Goal: Information Seeking & Learning: Check status

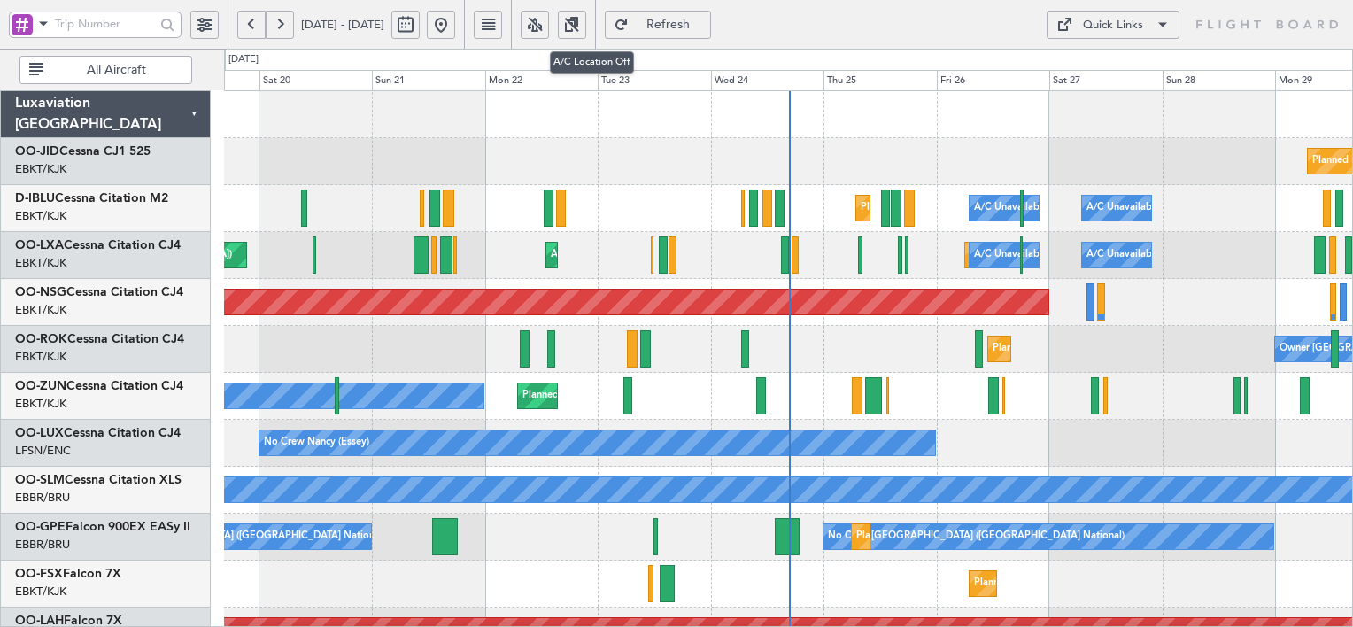
click at [549, 28] on button at bounding box center [535, 25] width 28 height 28
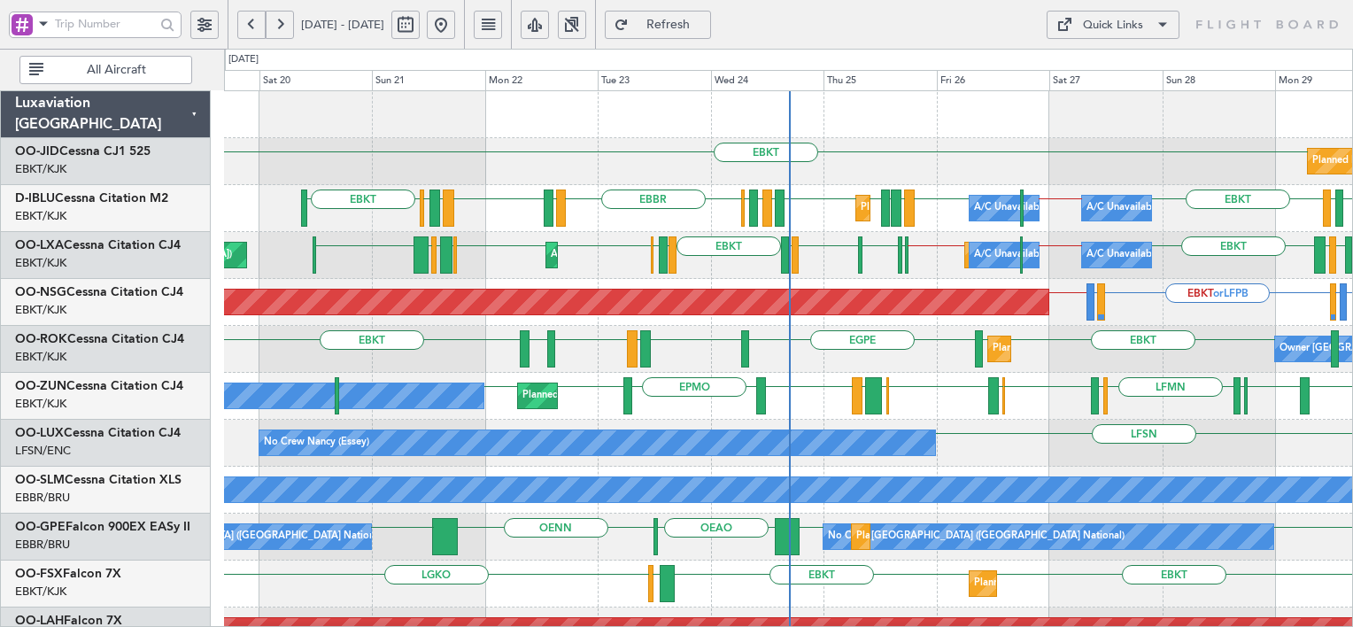
click at [779, 181] on div "Planned Maint Kortrijk-[GEOGRAPHIC_DATA] EBKT" at bounding box center [788, 161] width 1128 height 47
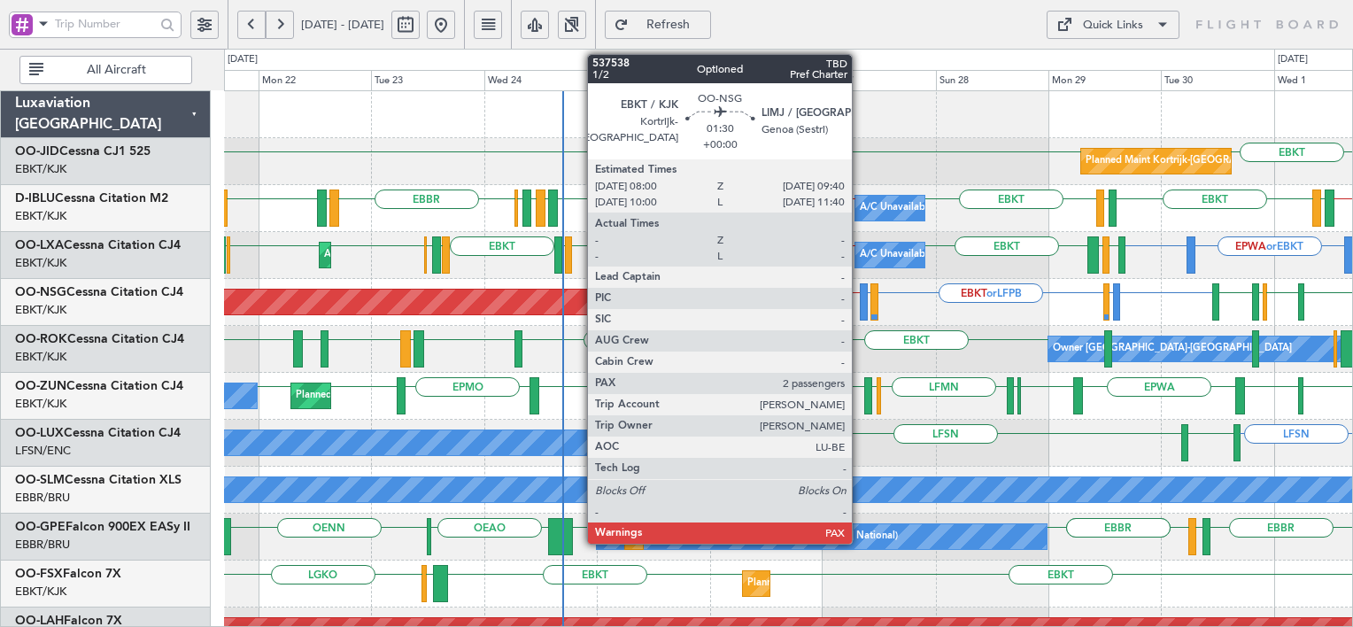
click at [860, 307] on div at bounding box center [864, 301] width 8 height 37
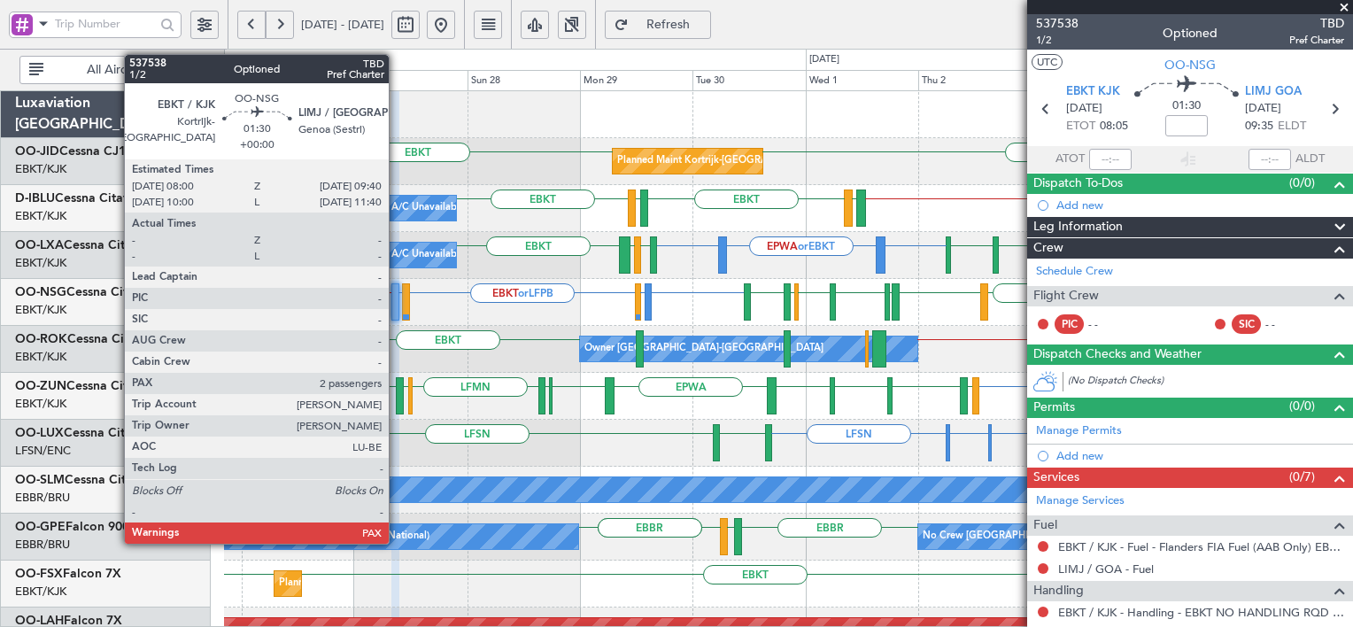
click at [397, 297] on div at bounding box center [395, 301] width 8 height 37
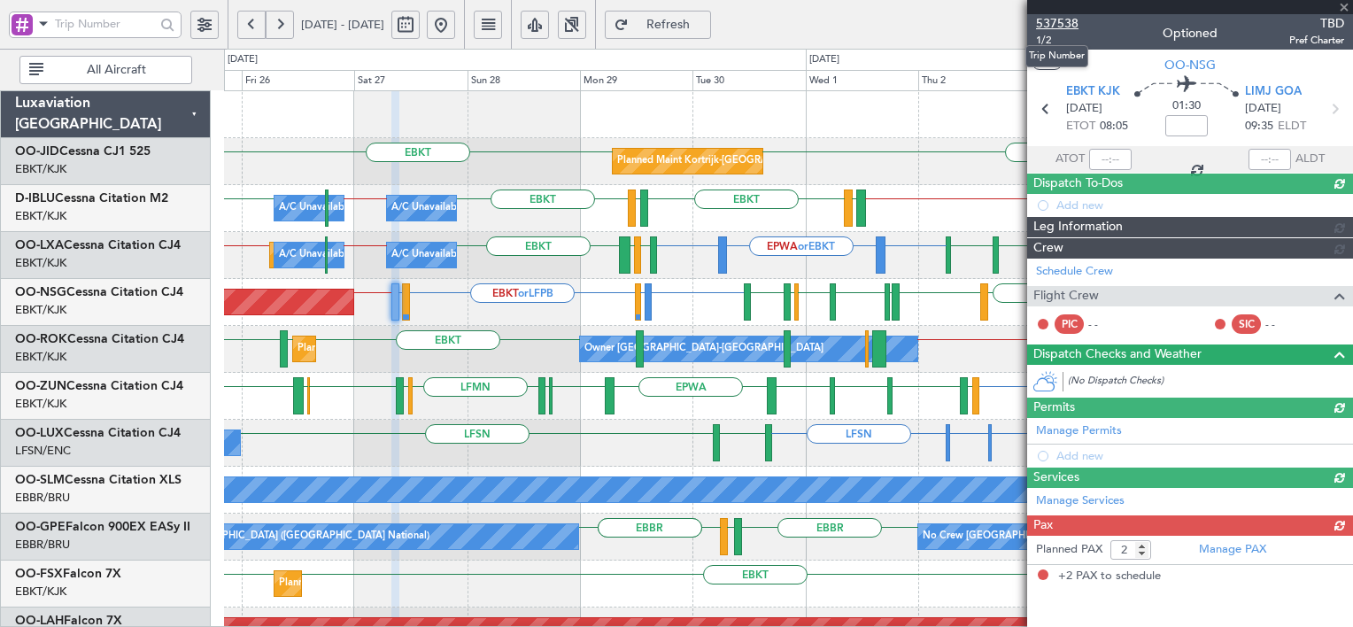
click at [1063, 28] on span "537538" at bounding box center [1057, 23] width 42 height 19
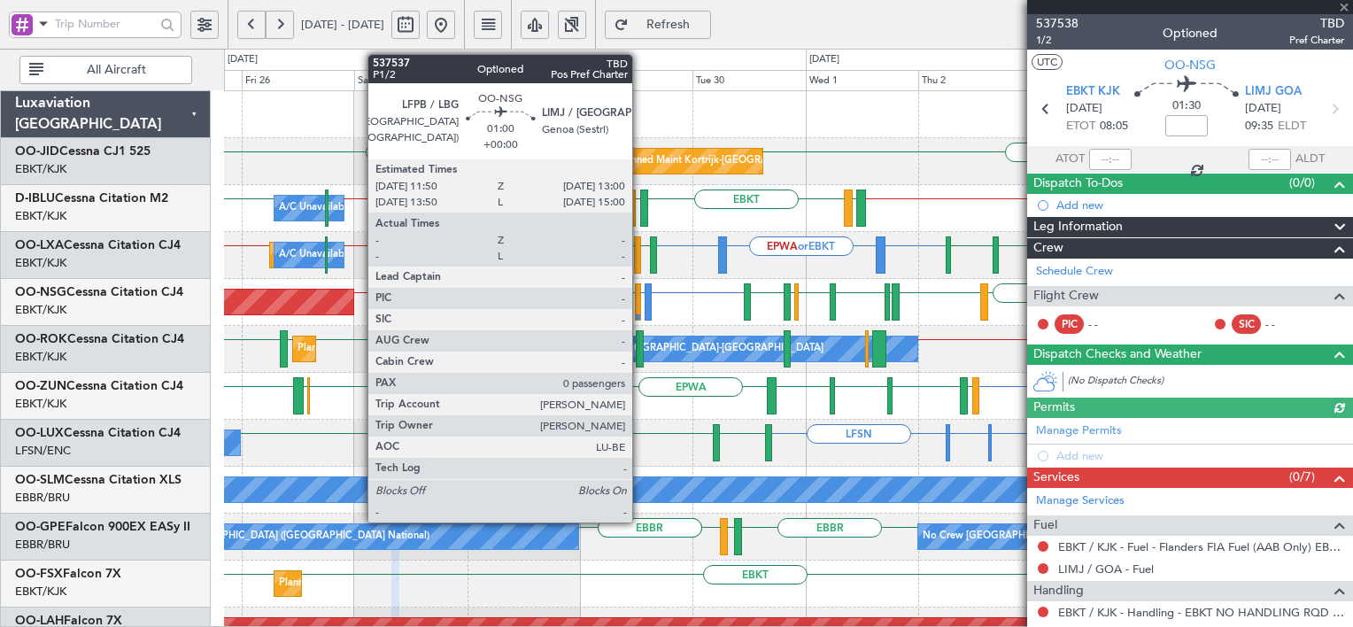
click at [644, 301] on div at bounding box center [647, 301] width 7 height 37
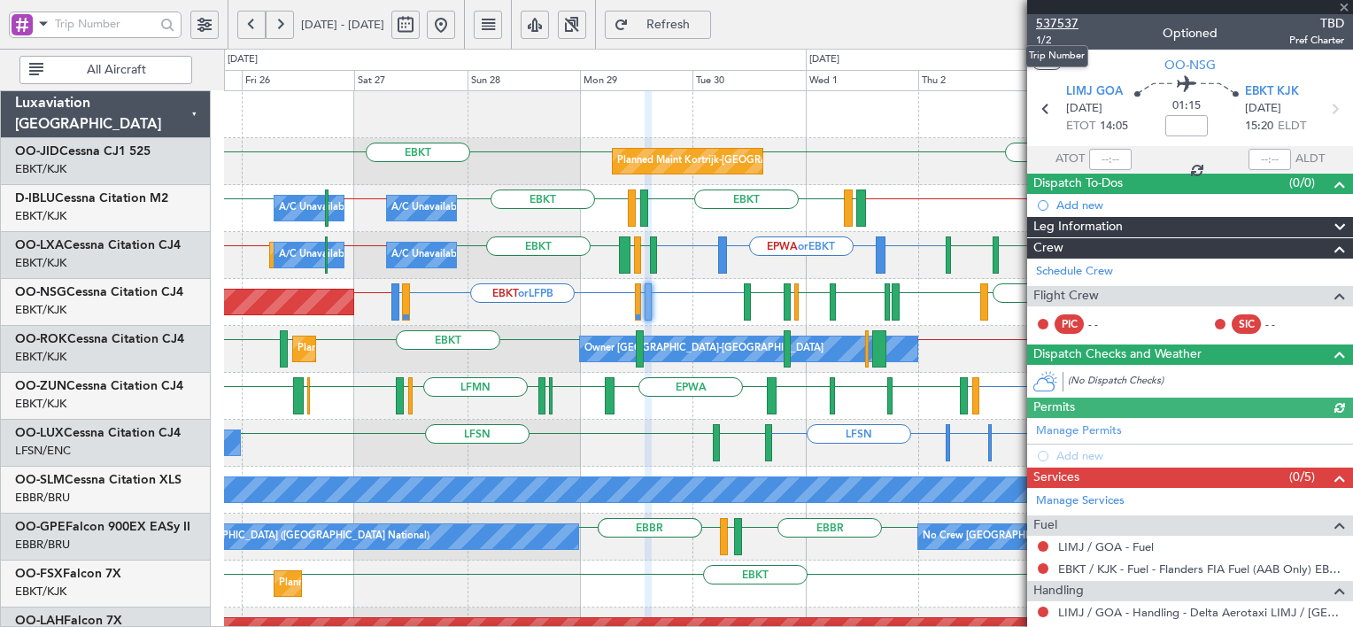
click at [1062, 20] on span "537537" at bounding box center [1057, 23] width 42 height 19
click at [705, 24] on span "Refresh" at bounding box center [668, 25] width 73 height 12
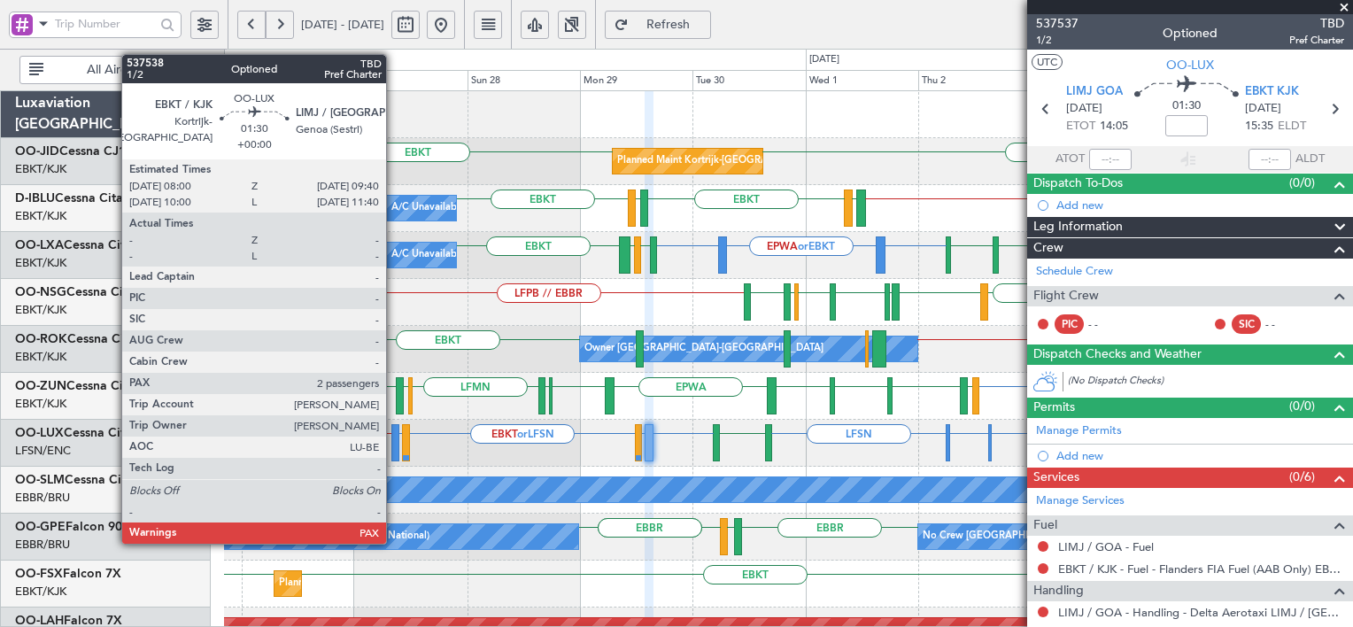
click at [394, 441] on div at bounding box center [395, 442] width 8 height 37
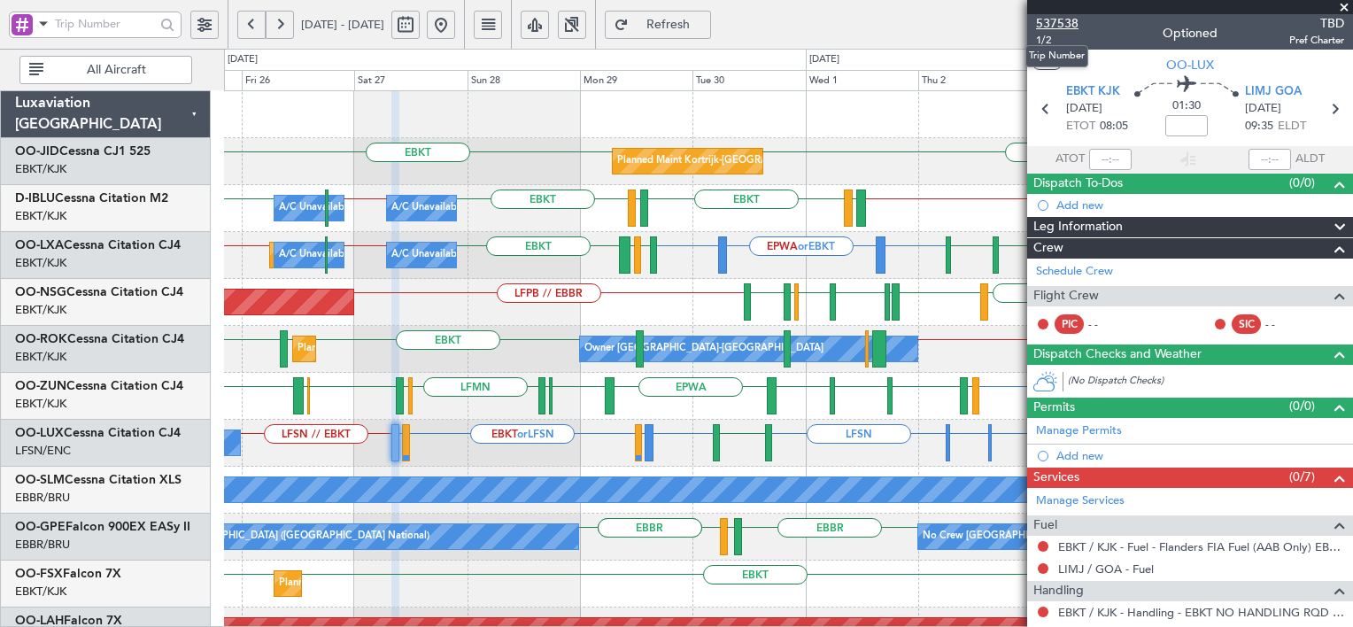
click at [1054, 19] on span "537538" at bounding box center [1057, 23] width 42 height 19
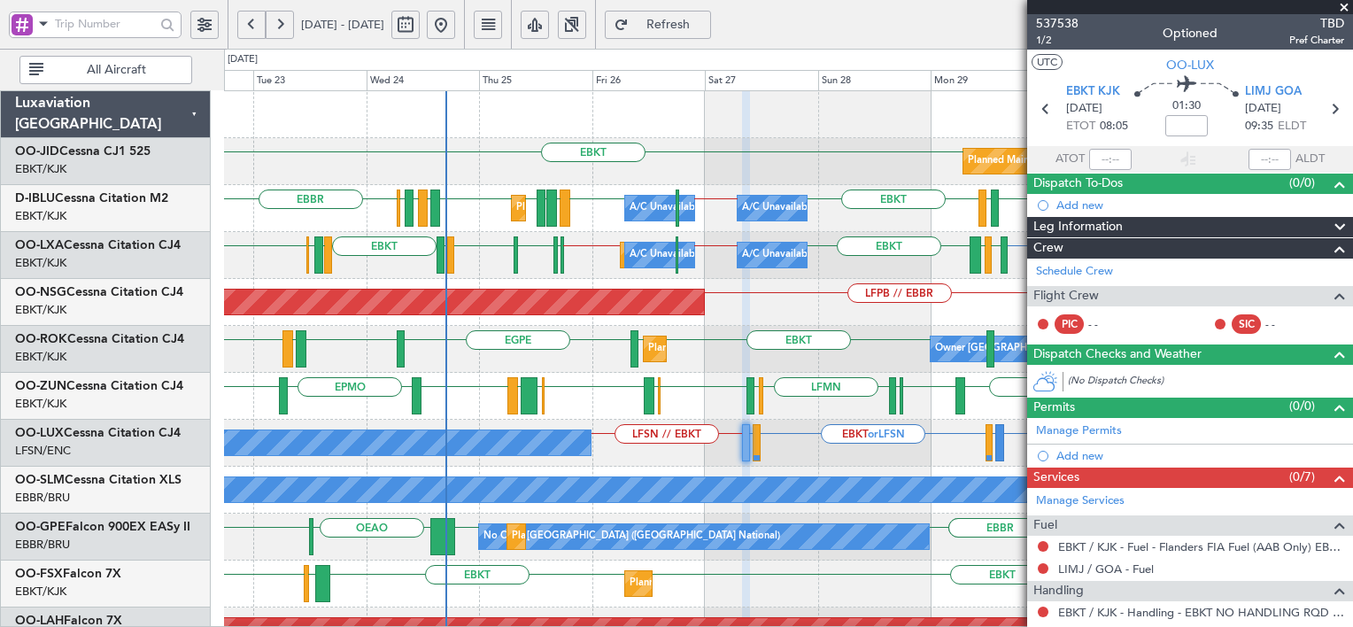
click at [631, 418] on div "EBKT EGNV EBKT EPWA EBKT LFPG LFMN [GEOGRAPHIC_DATA] EBKT LEGE EBKT EBOS [PERSO…" at bounding box center [788, 396] width 1128 height 47
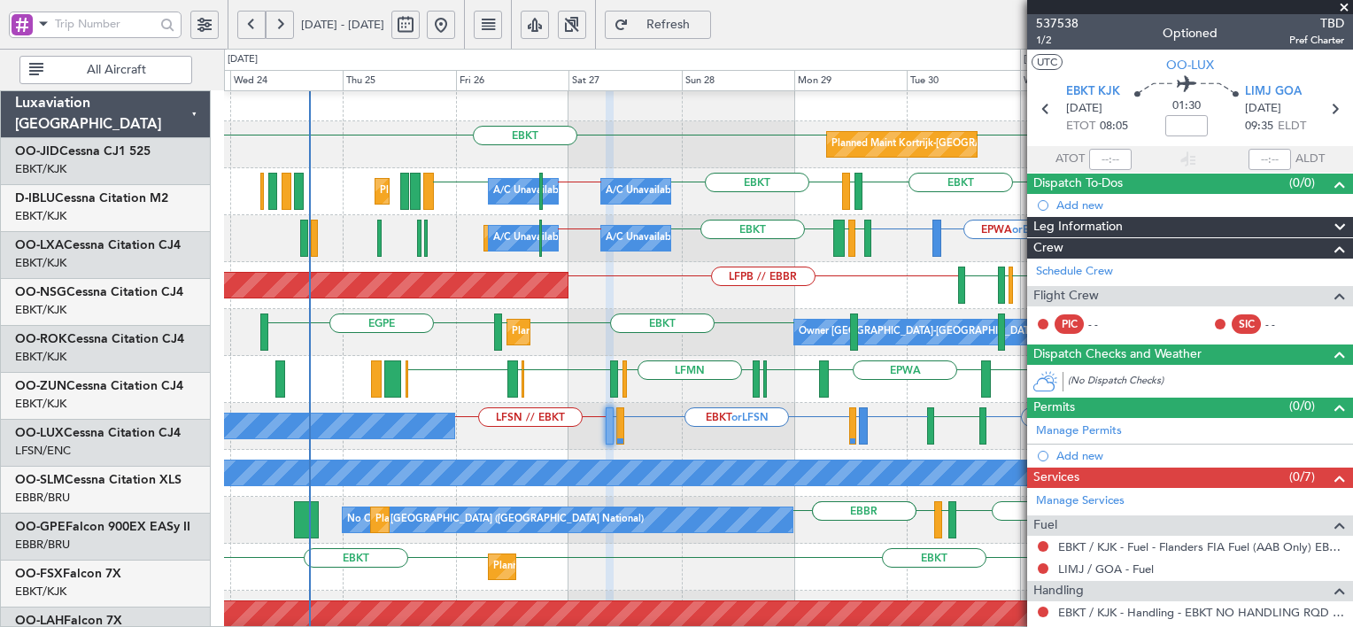
click at [578, 266] on div "Planned Maint [GEOGRAPHIC_DATA] ([GEOGRAPHIC_DATA]) EGNV LFPB [GEOGRAPHIC_DATA]…" at bounding box center [788, 285] width 1128 height 47
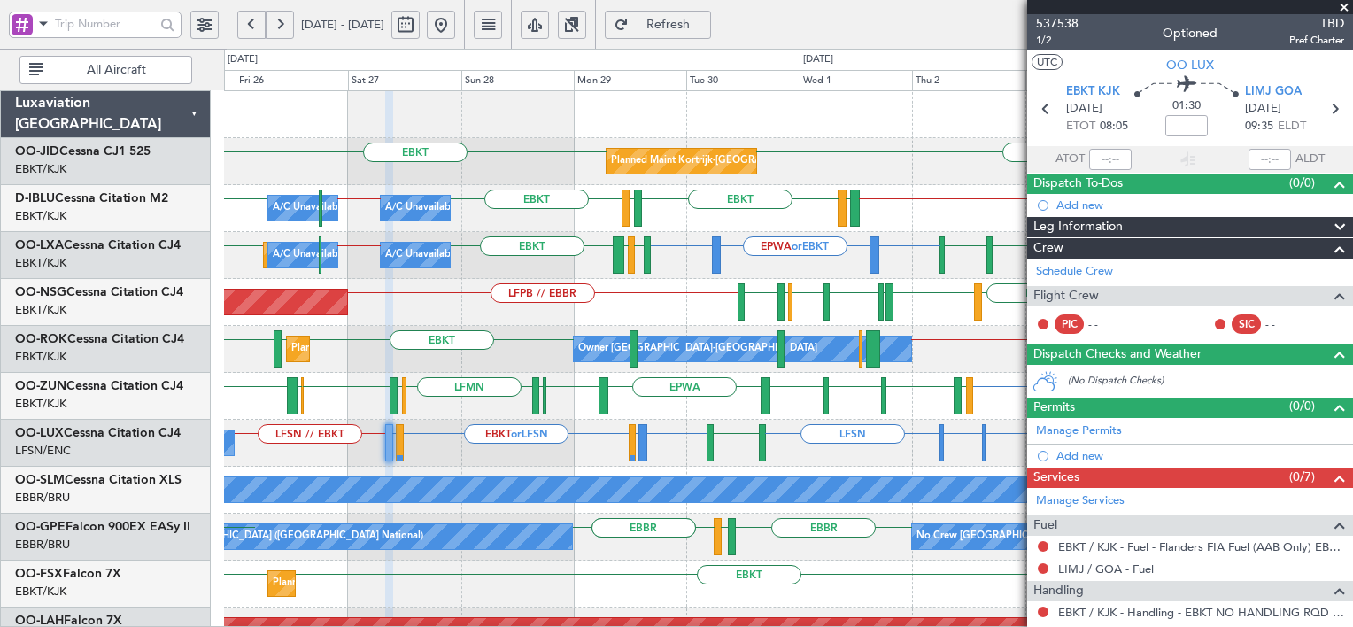
click at [680, 314] on div "Planned Maint [GEOGRAPHIC_DATA] ([GEOGRAPHIC_DATA]) EGNV LFPB [GEOGRAPHIC_DATA]…" at bounding box center [788, 302] width 1128 height 47
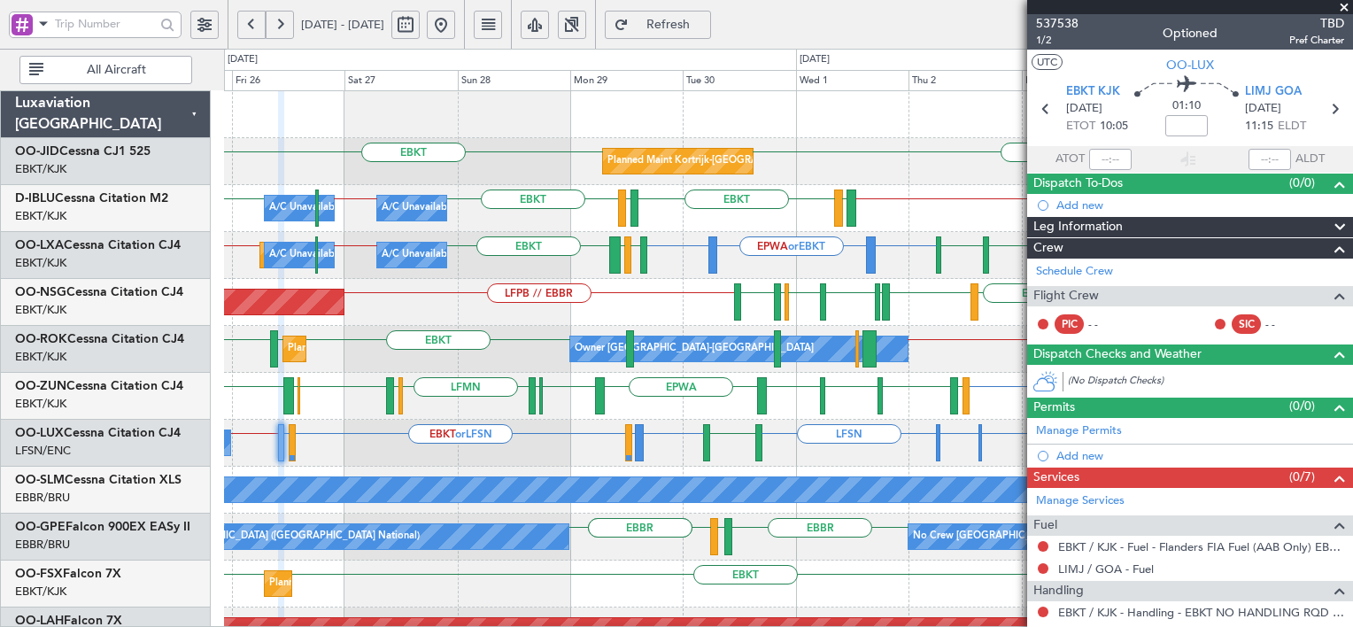
click at [705, 27] on span "Refresh" at bounding box center [668, 25] width 73 height 12
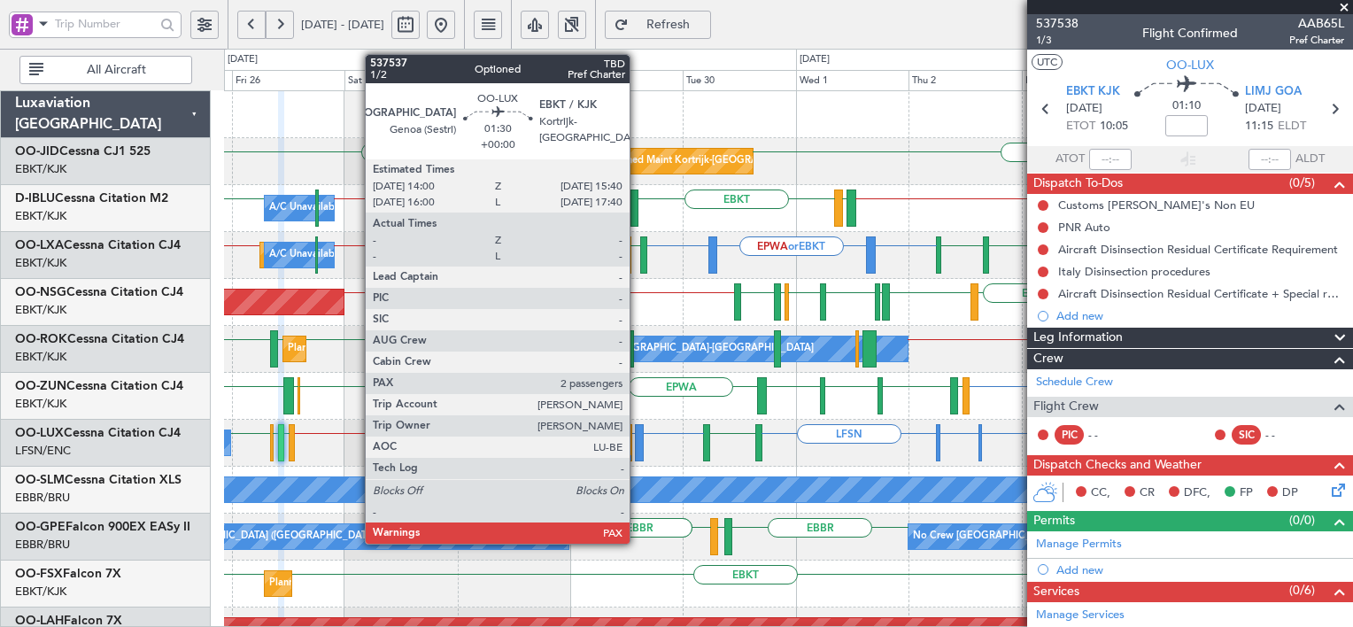
click at [637, 450] on div at bounding box center [639, 442] width 8 height 37
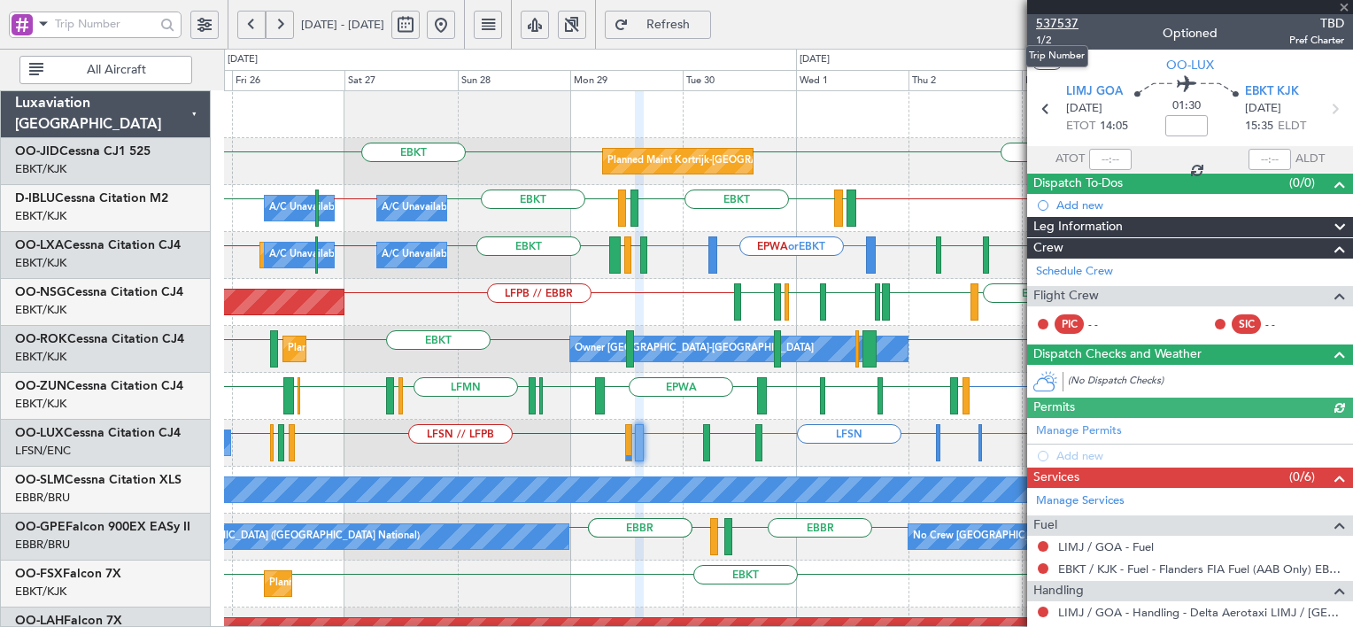
click at [1059, 21] on span "537537" at bounding box center [1057, 23] width 42 height 19
click at [705, 19] on span "Refresh" at bounding box center [668, 25] width 73 height 12
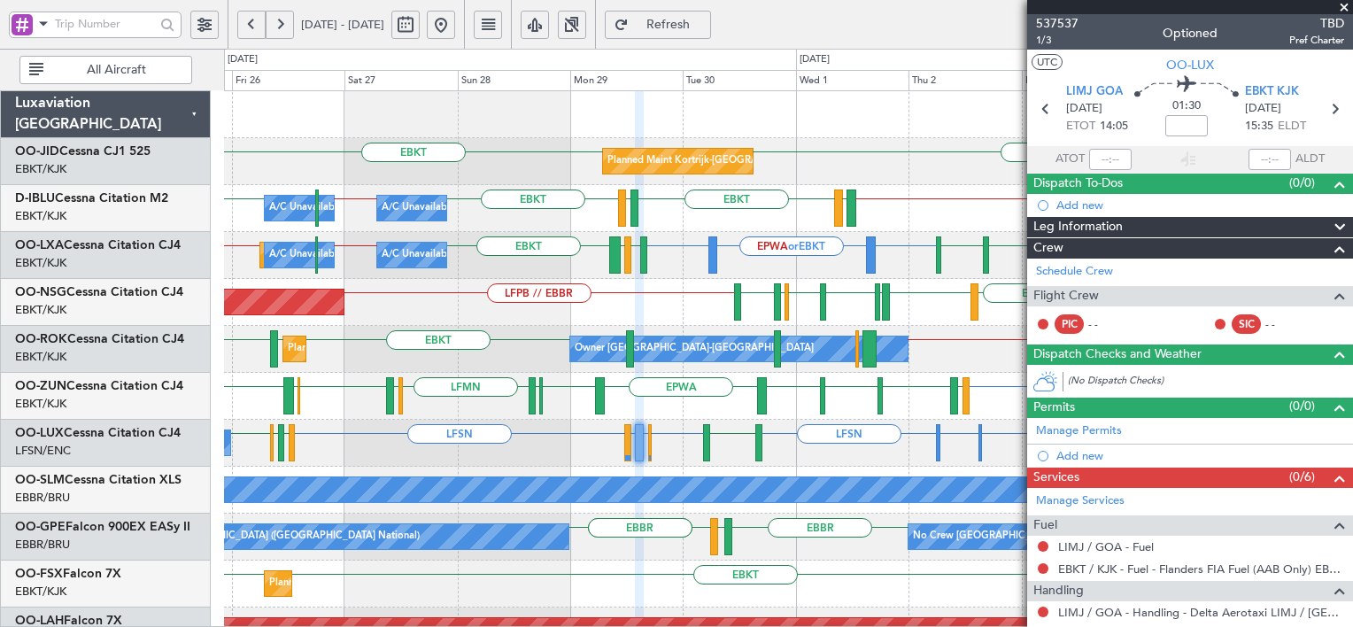
click at [1348, 4] on span at bounding box center [1344, 8] width 18 height 16
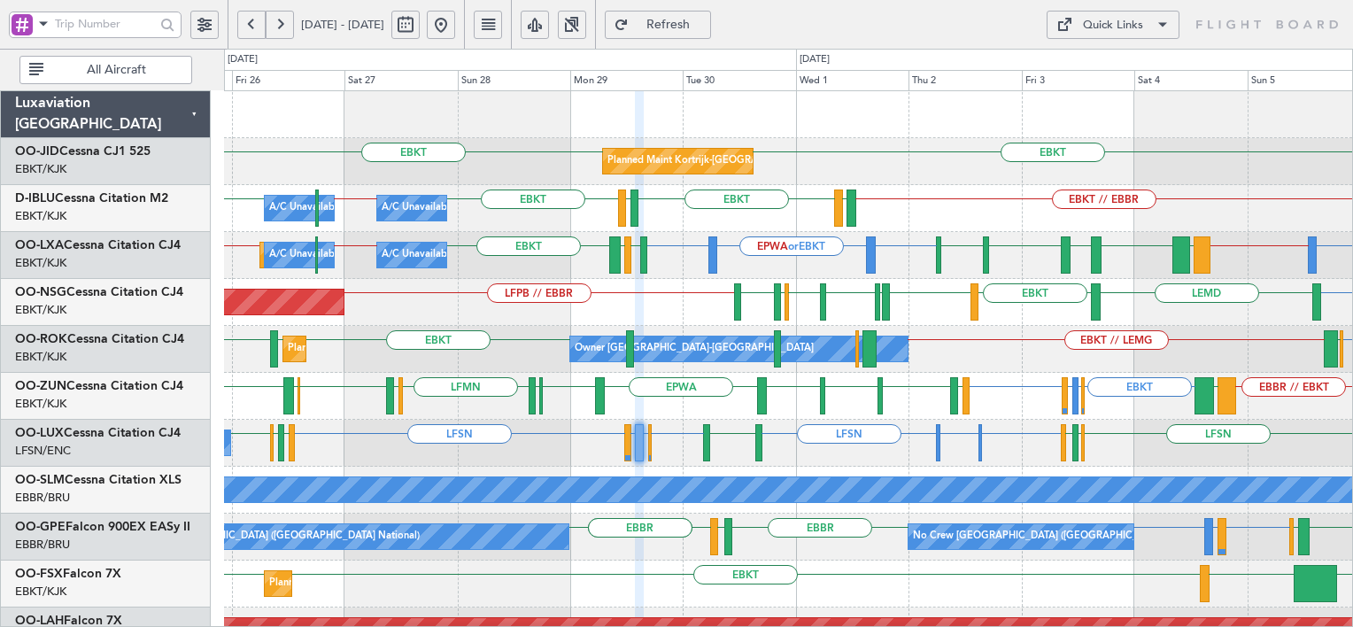
type input "0"
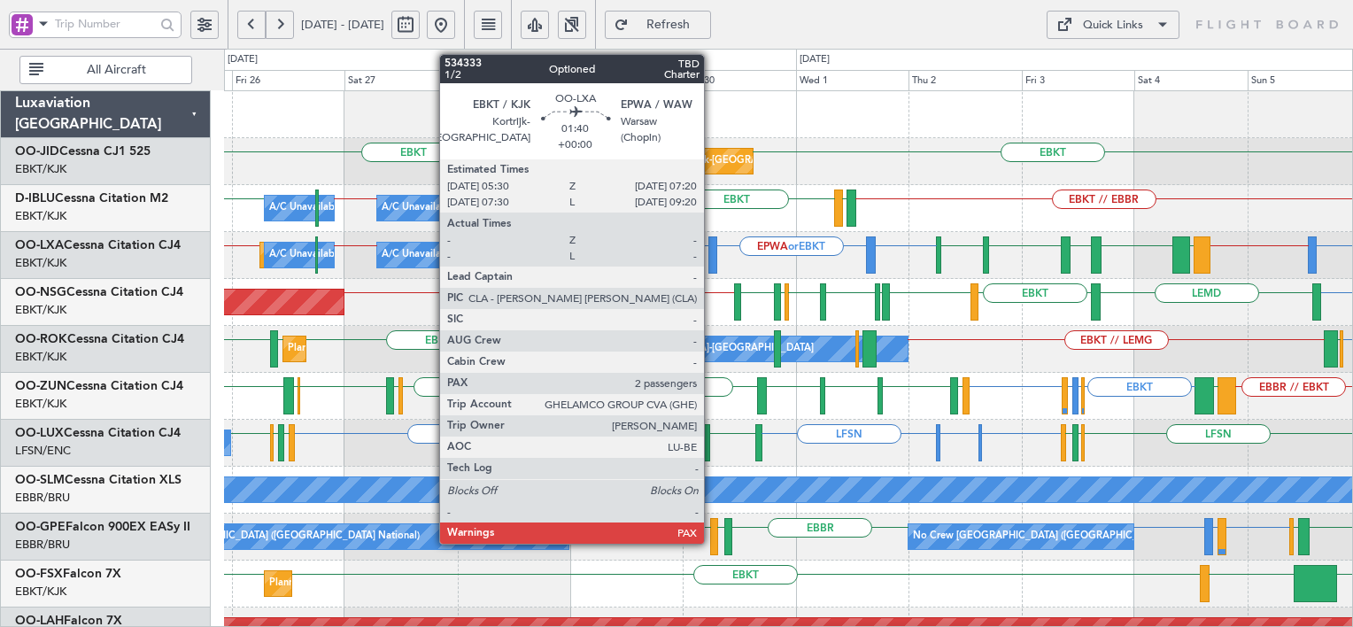
click at [712, 258] on div at bounding box center [712, 254] width 9 height 37
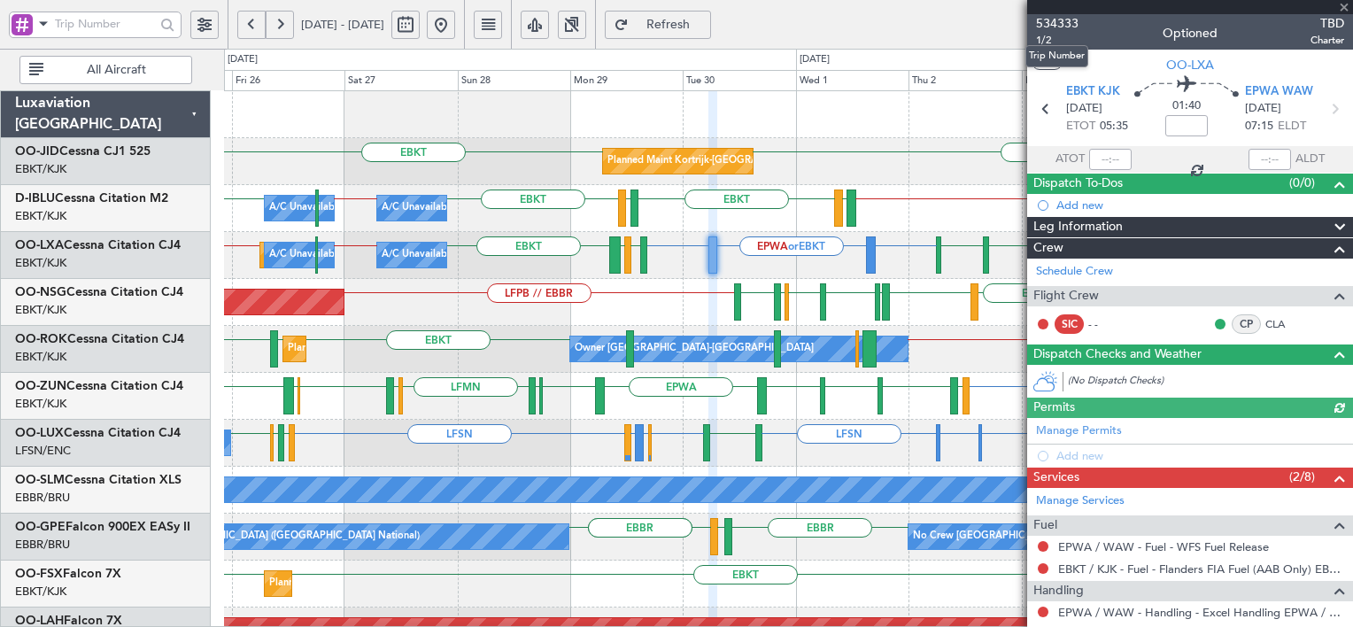
click at [1056, 20] on span "534333" at bounding box center [1057, 23] width 42 height 19
click at [704, 21] on span "Refresh" at bounding box center [668, 25] width 73 height 12
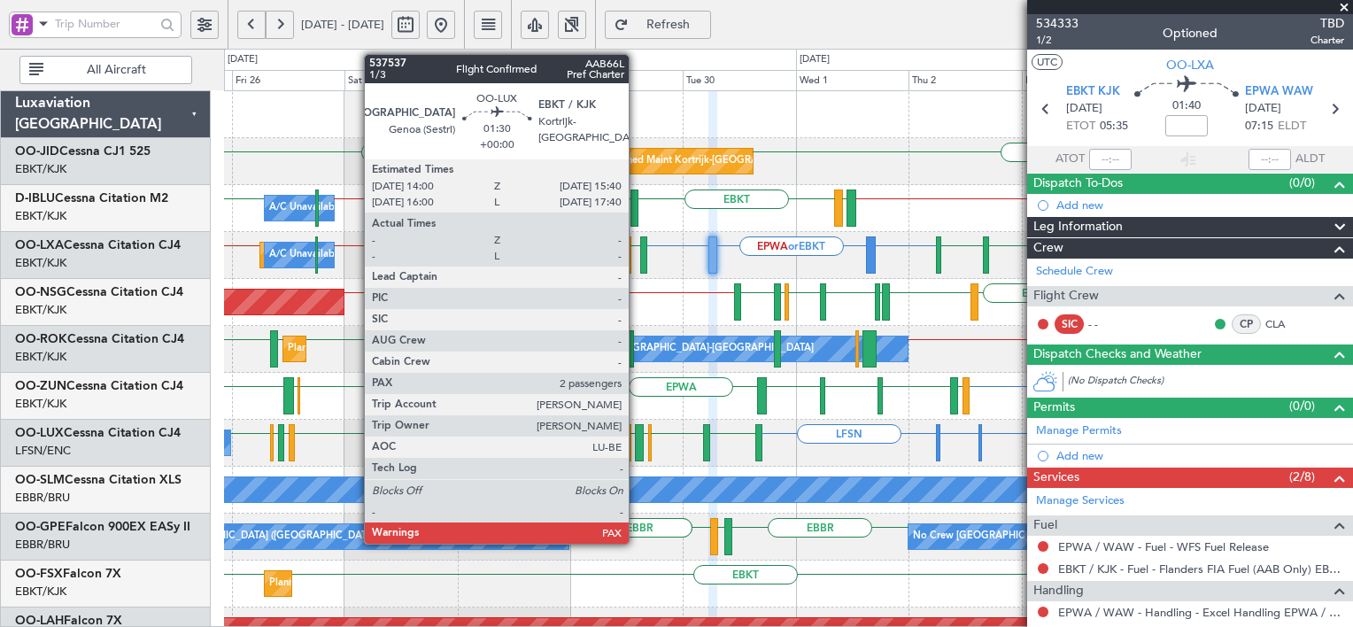
click at [637, 447] on div at bounding box center [639, 442] width 8 height 37
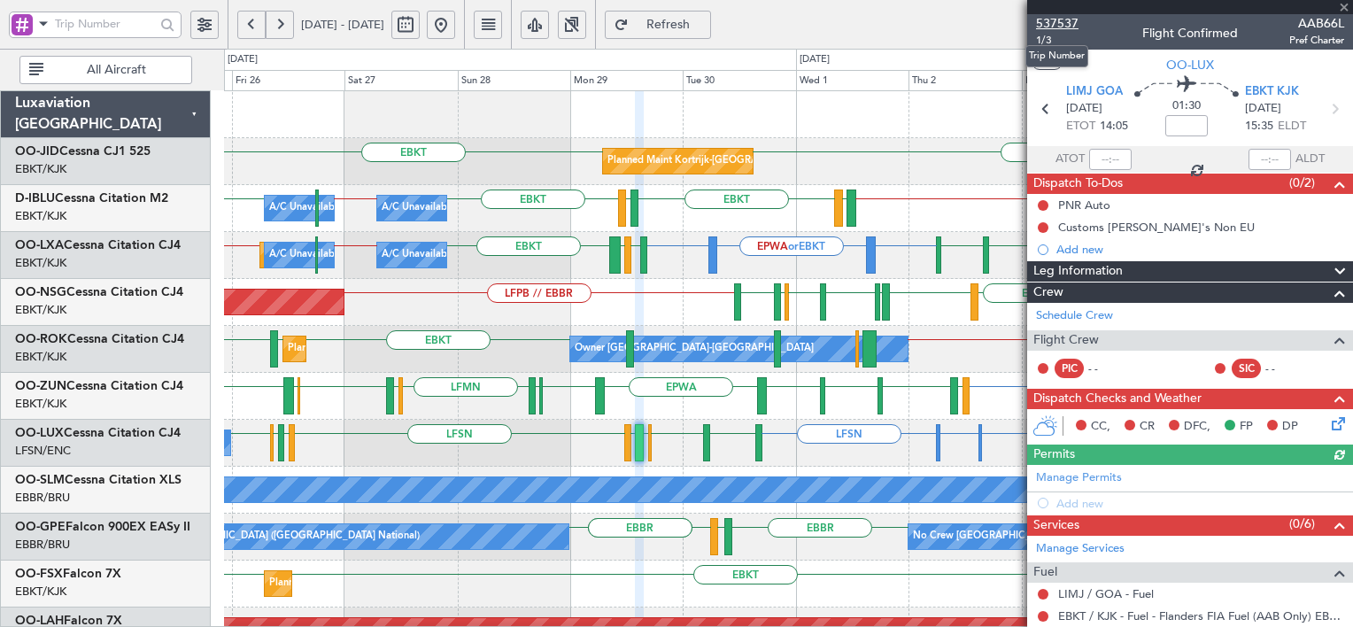
click at [1053, 27] on span "537537" at bounding box center [1057, 23] width 42 height 19
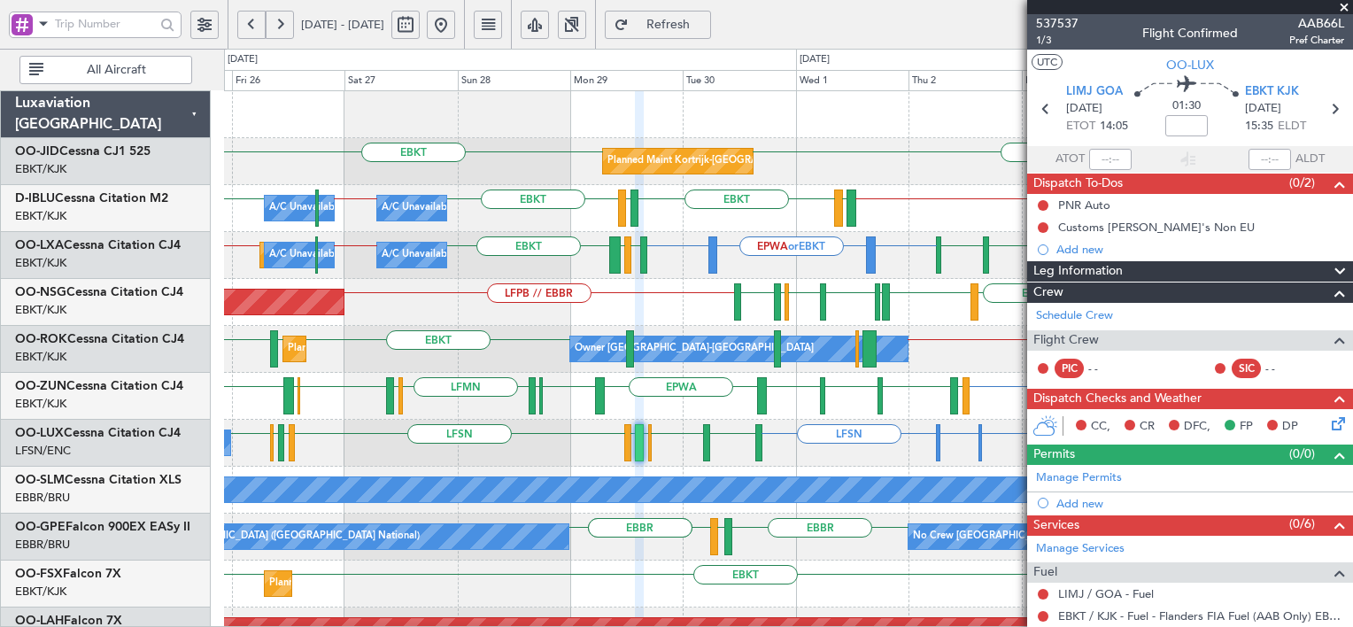
click at [702, 33] on button "Refresh" at bounding box center [658, 25] width 106 height 28
click at [705, 24] on span "Refresh" at bounding box center [668, 25] width 73 height 12
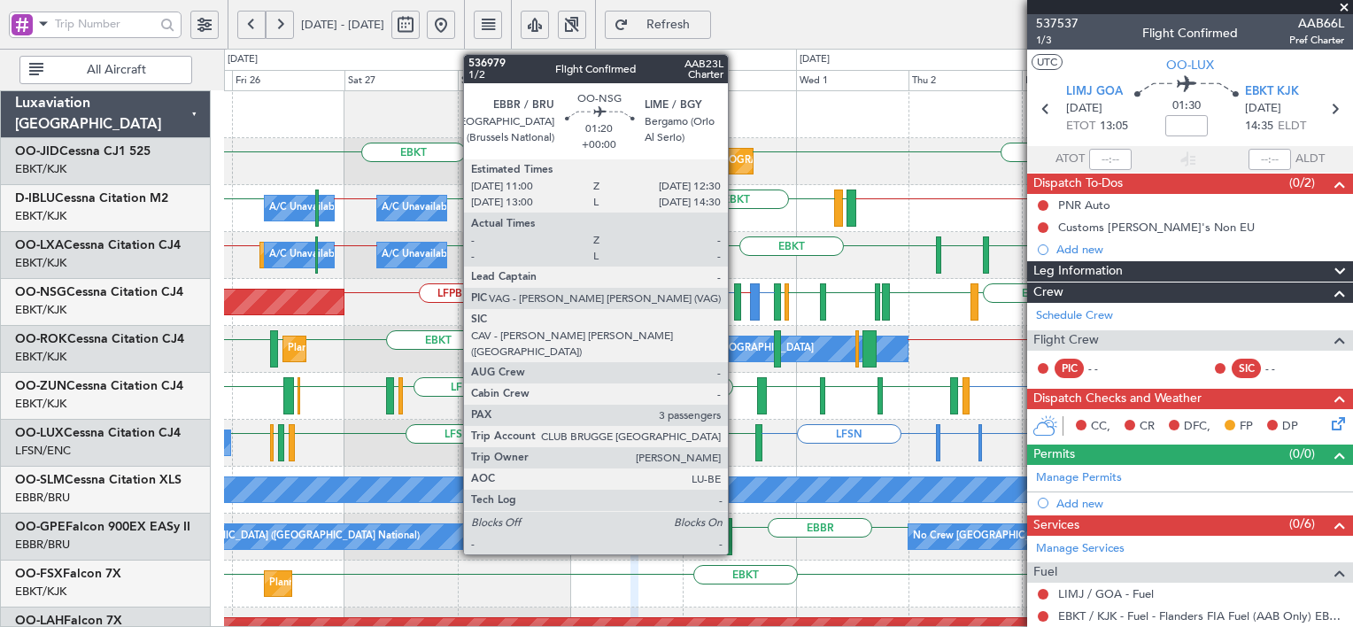
click at [736, 304] on div at bounding box center [737, 301] width 7 height 37
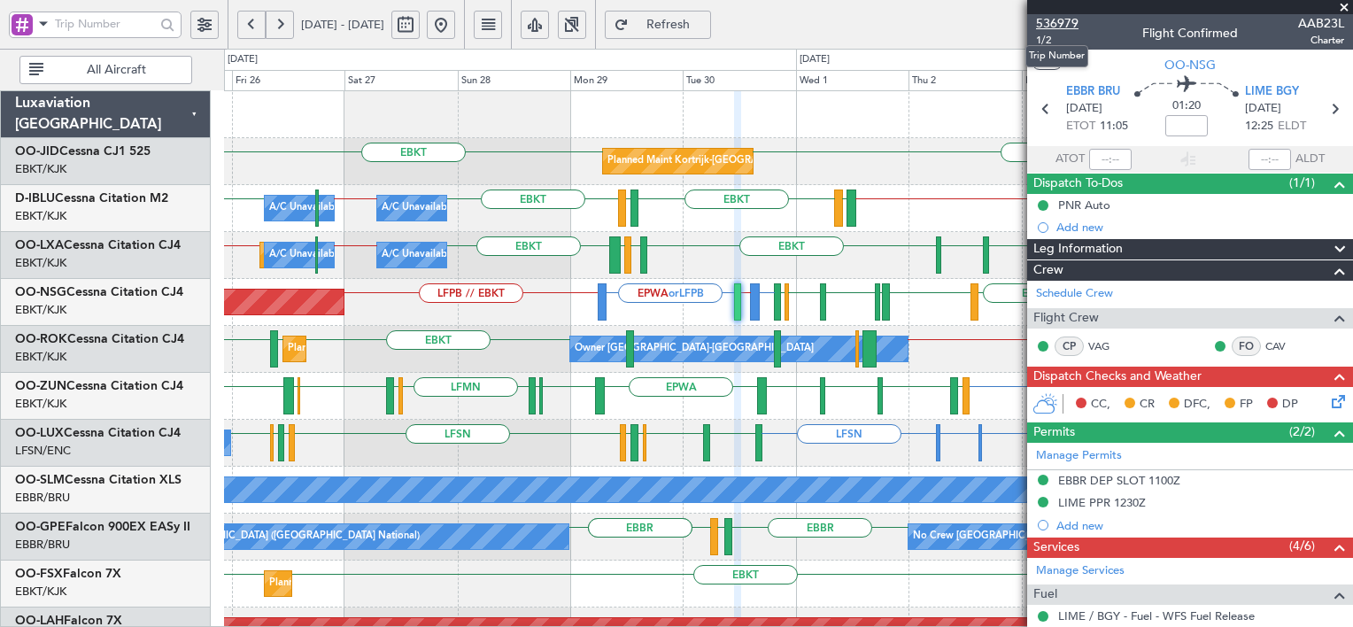
click at [1066, 22] on span "536979" at bounding box center [1057, 23] width 42 height 19
click at [705, 29] on span "Refresh" at bounding box center [668, 25] width 73 height 12
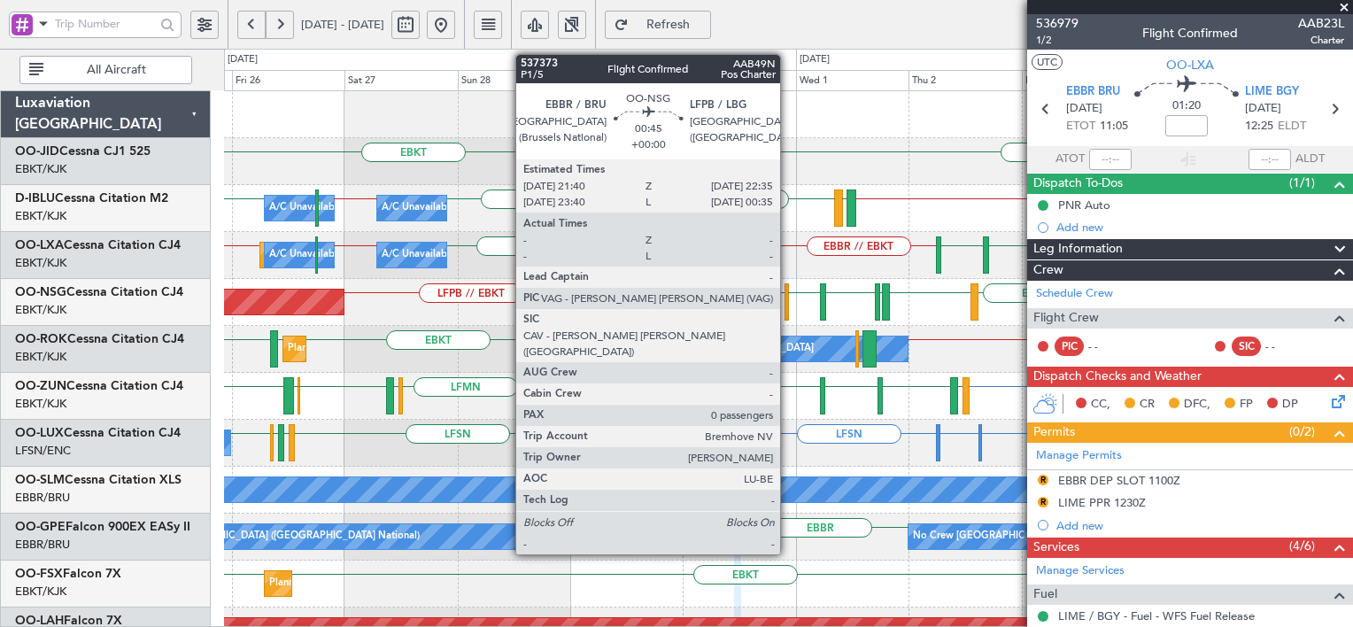
click at [788, 302] on div at bounding box center [786, 301] width 4 height 37
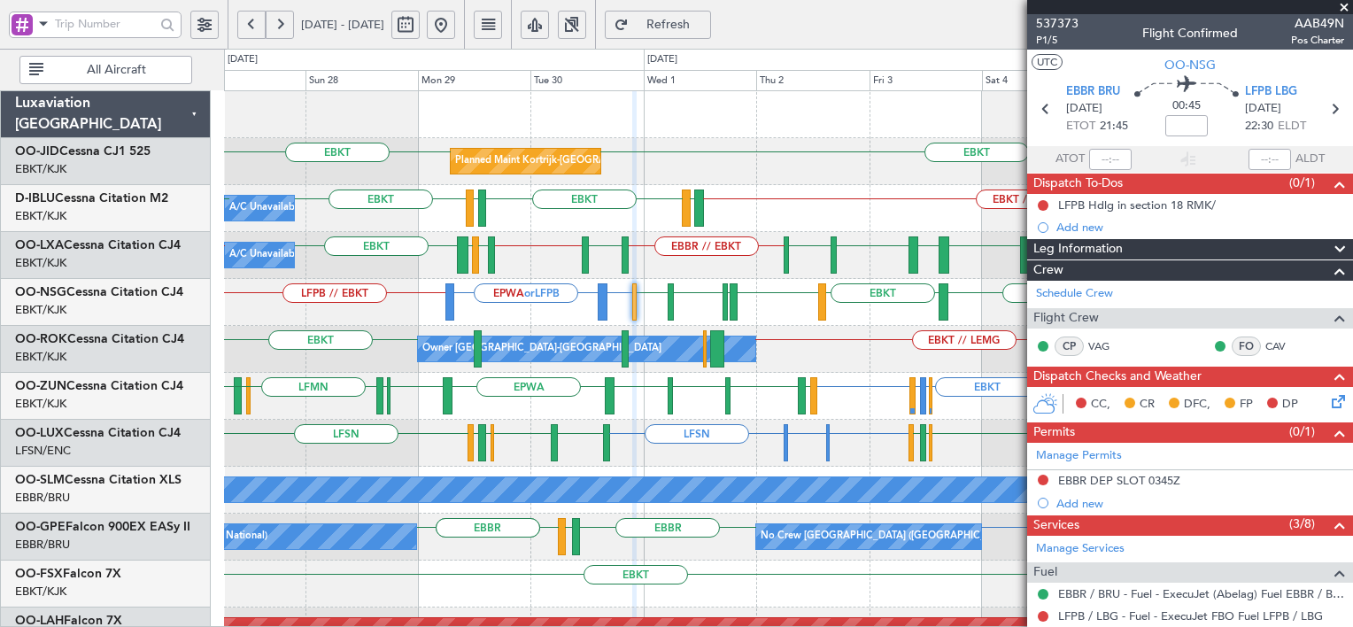
click at [777, 313] on div "EBKT EBKT or LFPB EPWA or LFPB LFPB // EBKT LEMD EBKT LIPR EBKT EGNV LFPB Plann…" at bounding box center [788, 302] width 1128 height 47
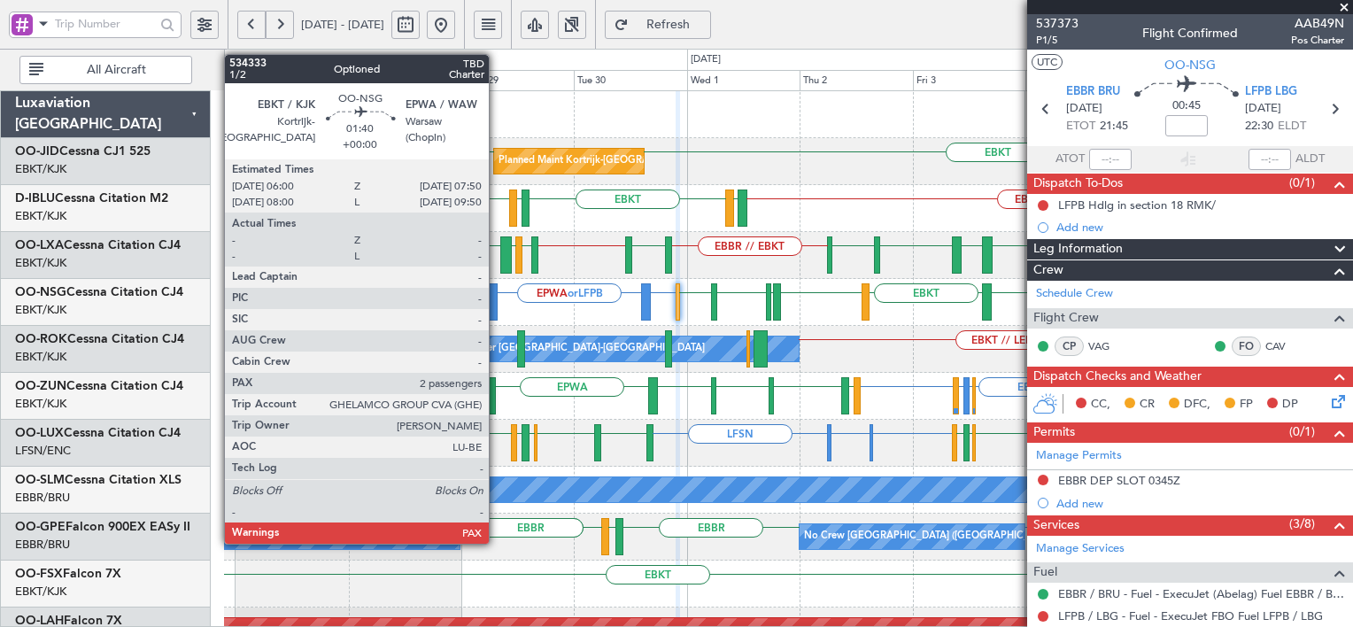
click at [497, 312] on div at bounding box center [493, 301] width 9 height 37
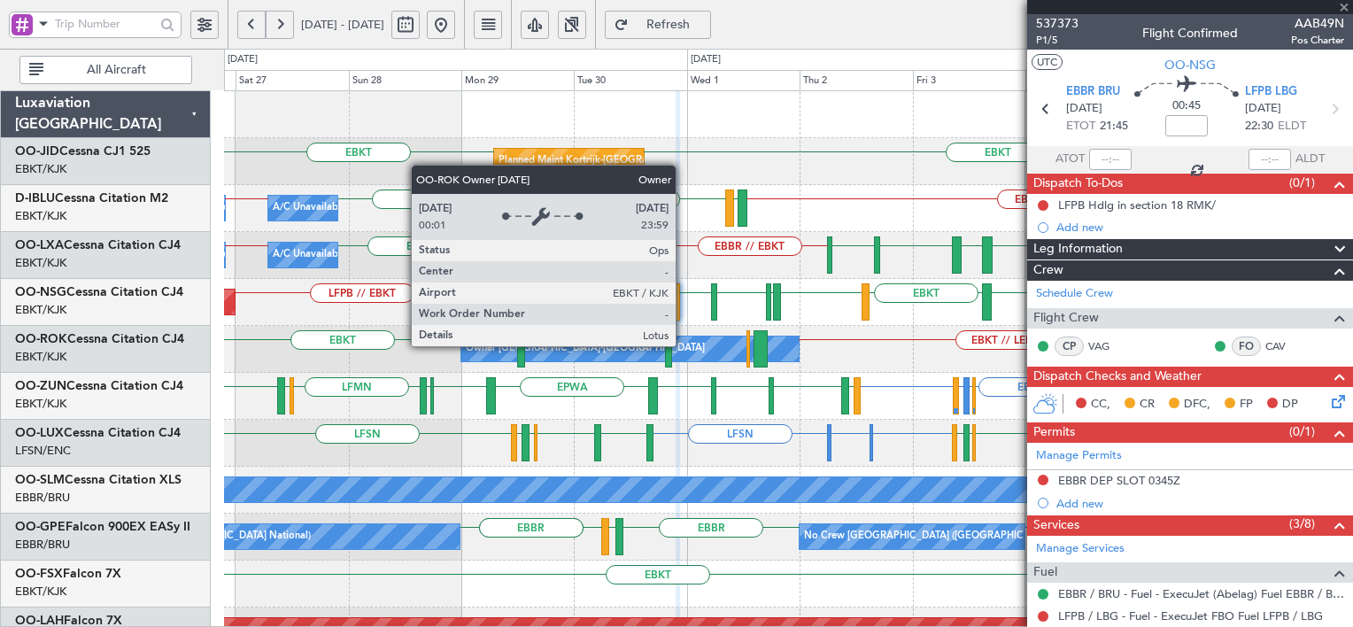
type input "2"
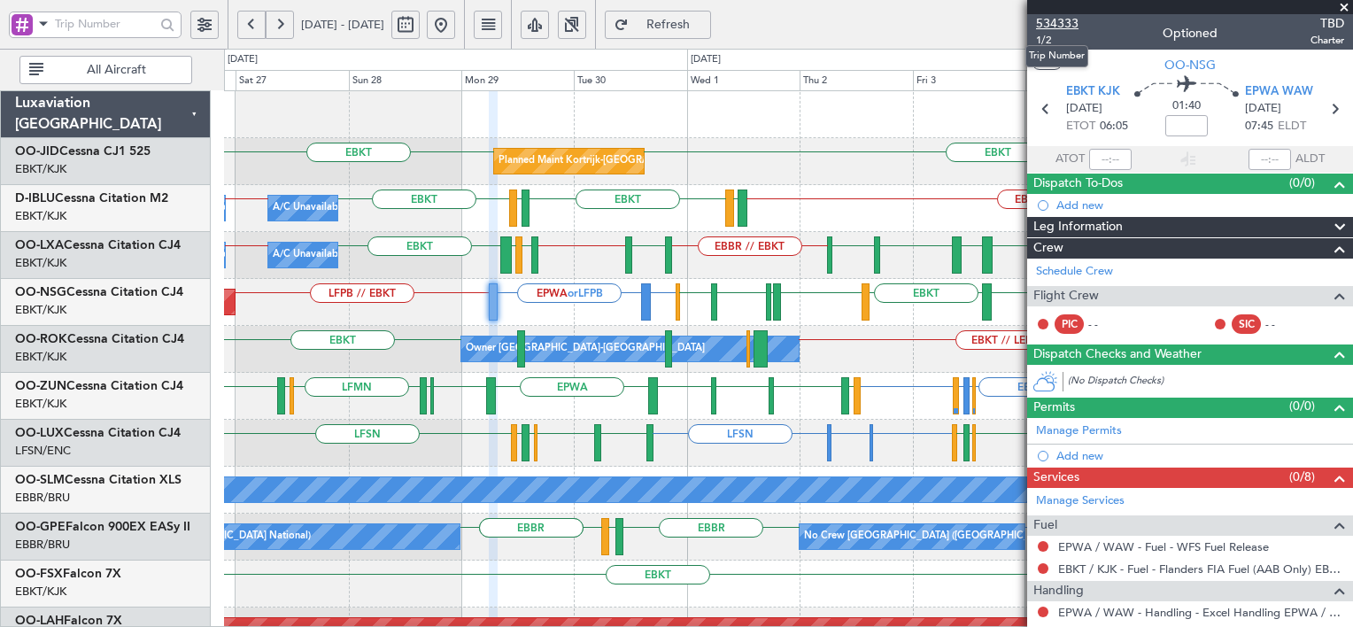
click at [1050, 24] on span "534333" at bounding box center [1057, 23] width 42 height 19
click at [710, 34] on button "Refresh" at bounding box center [658, 25] width 106 height 28
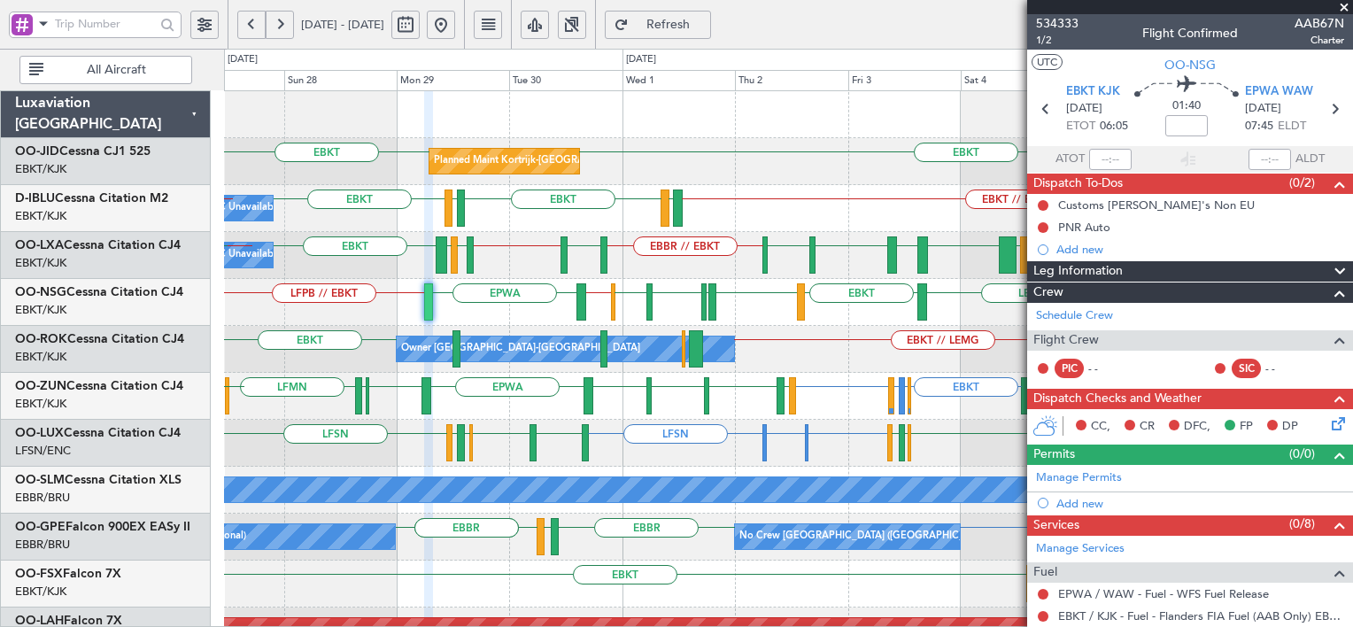
click at [633, 257] on div "A/C Unavailable EBBR // EBKT EBBR // EBKT LIME EBKT // EBBR [GEOGRAPHIC_DATA] L…" at bounding box center [788, 255] width 1128 height 47
